Goal: Transaction & Acquisition: Purchase product/service

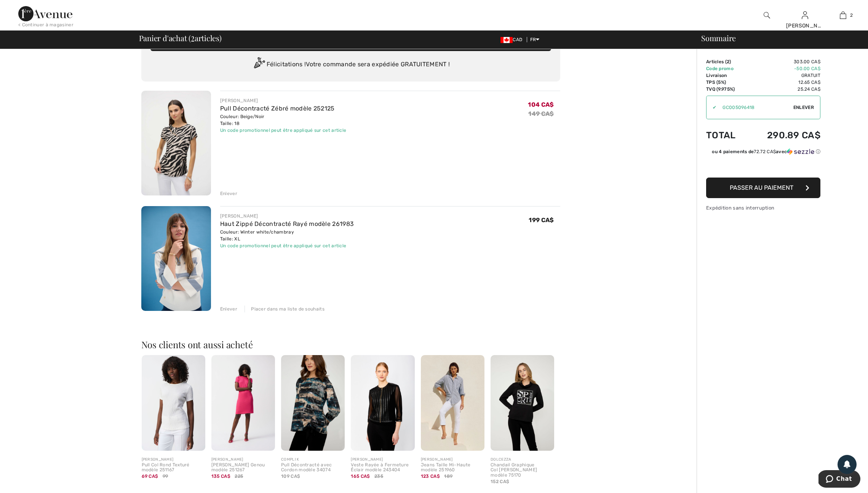
scroll to position [24, 0]
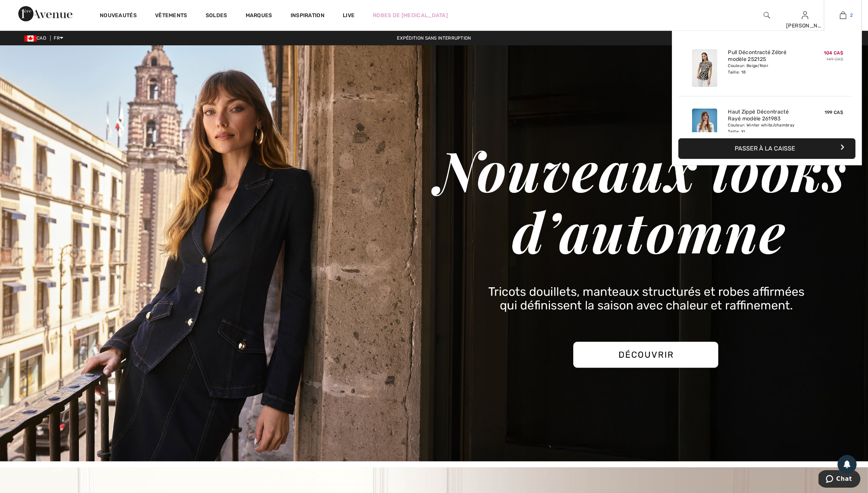
click at [844, 14] on img at bounding box center [843, 15] width 6 height 9
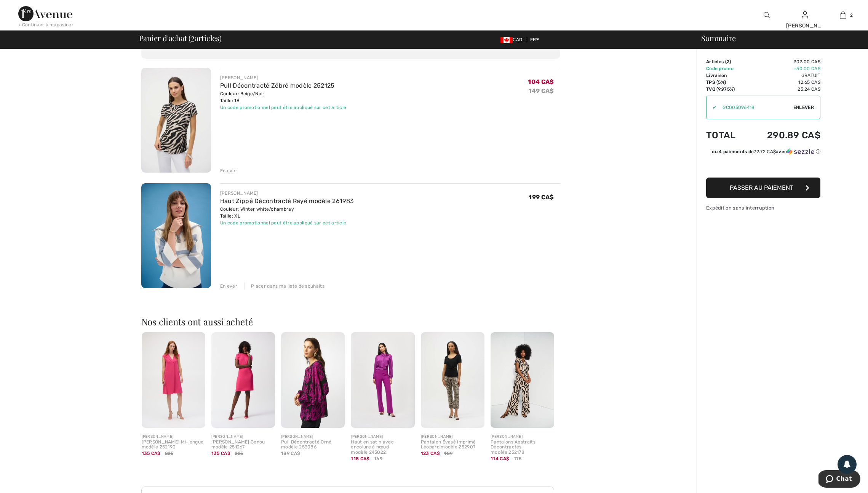
scroll to position [44, 0]
